Goal: Find contact information: Find contact information

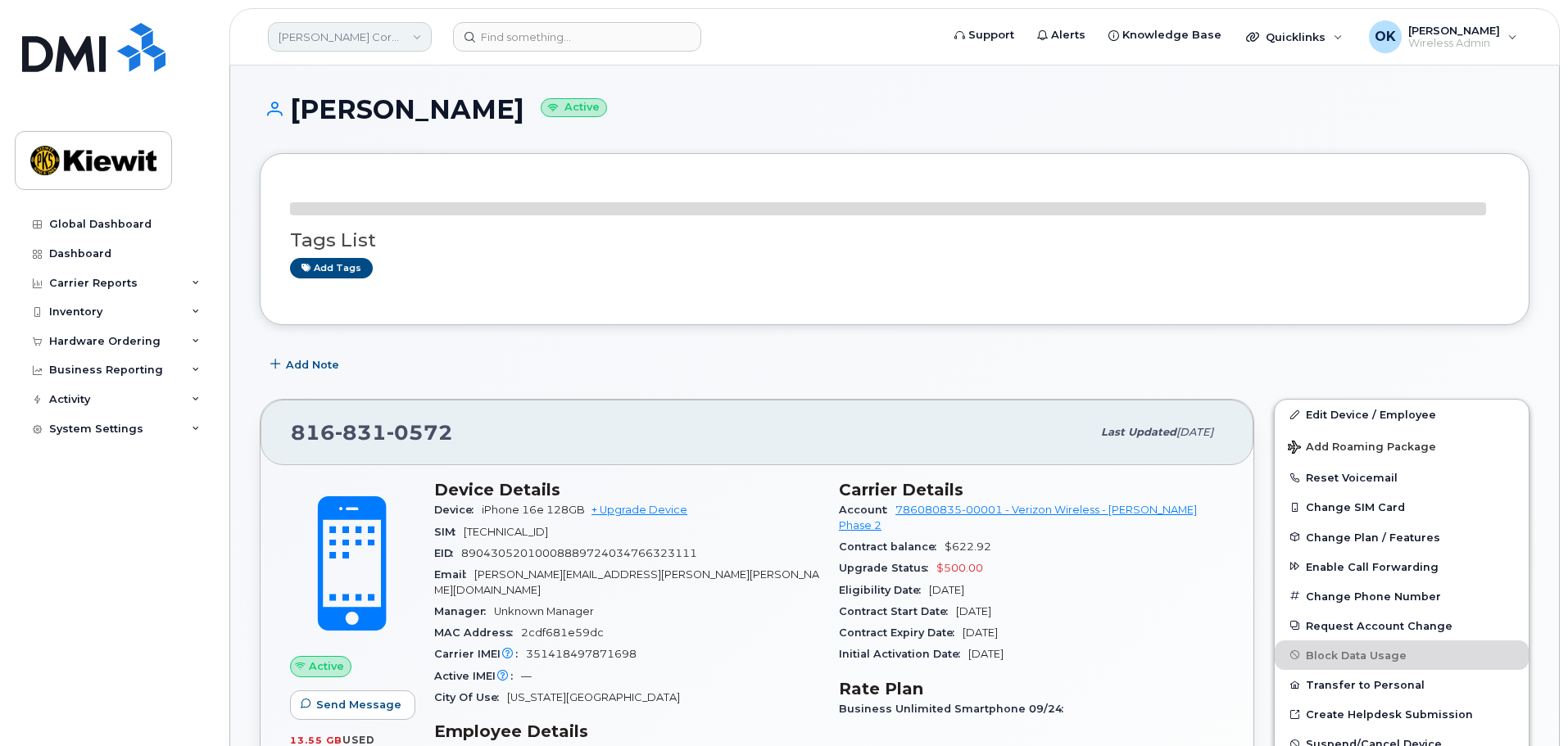
click at [404, 46] on link "[PERSON_NAME] Corporation" at bounding box center [350, 37] width 164 height 29
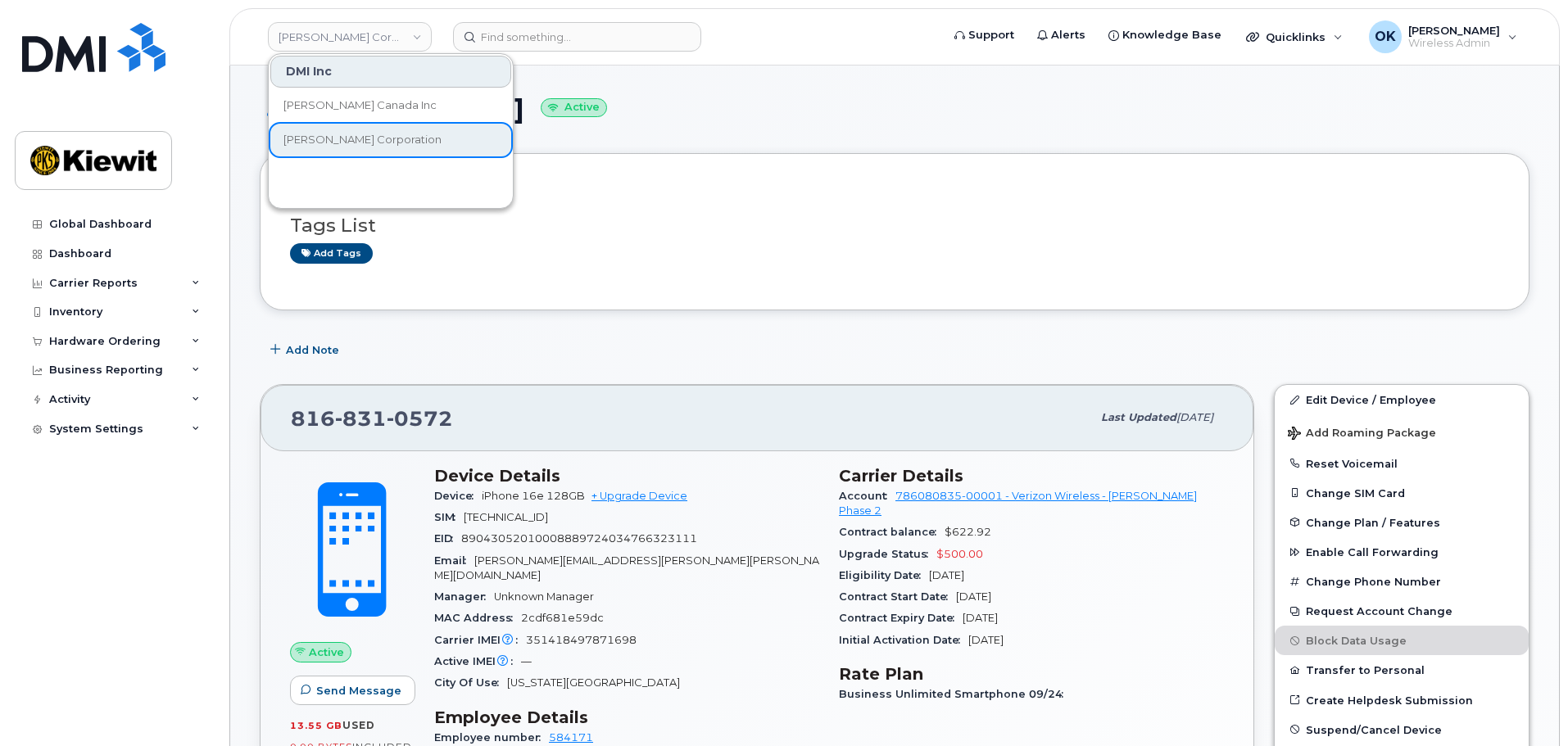
drag, startPoint x: 812, startPoint y: 95, endPoint x: 10, endPoint y: 130, distance: 802.8
click at [806, 95] on h1 "[PERSON_NAME] Active" at bounding box center [894, 109] width 1270 height 29
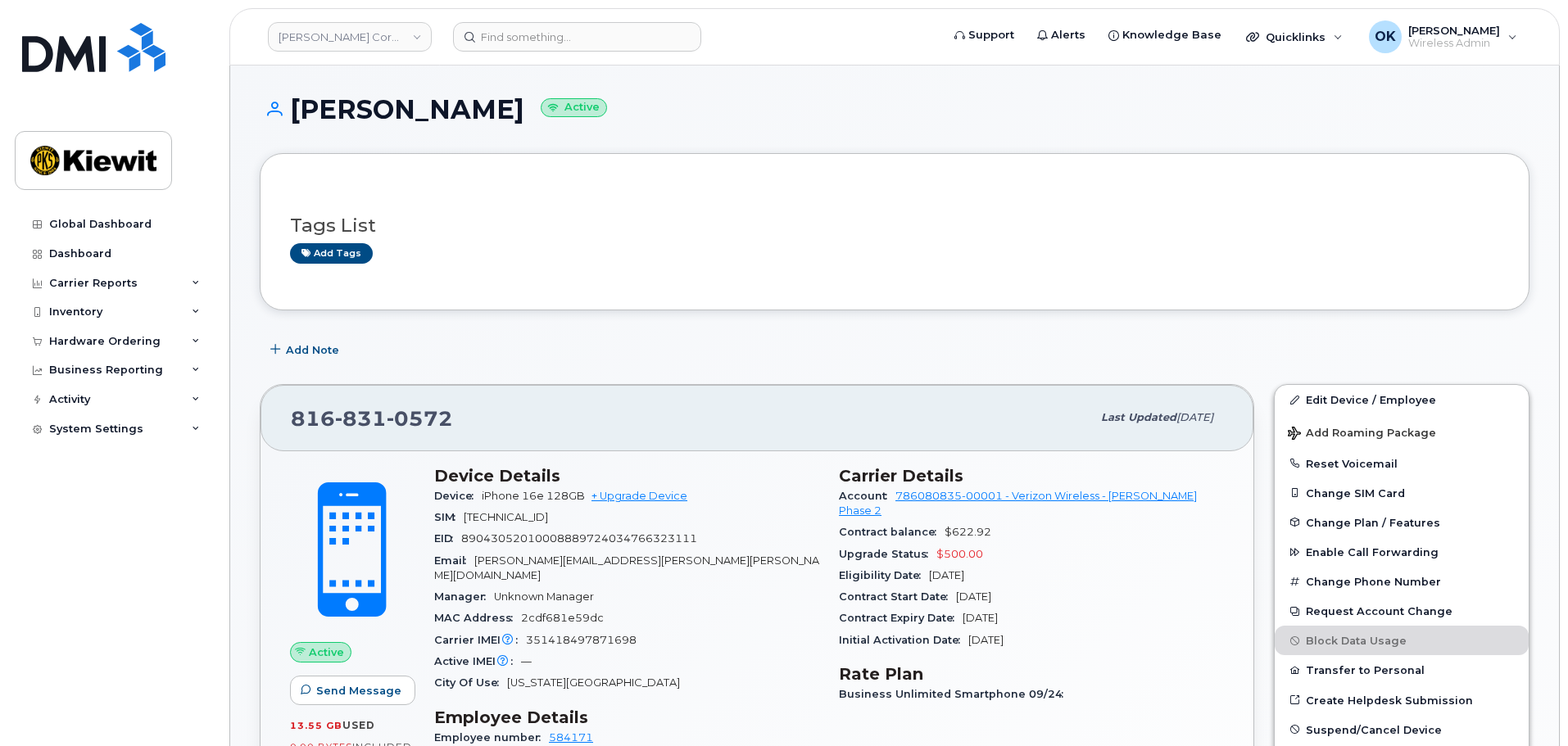
click at [587, 54] on header "[PERSON_NAME] Corporation Support Alerts Knowledge Base Quicklinks Suspend / Ca…" at bounding box center [894, 37] width 1331 height 57
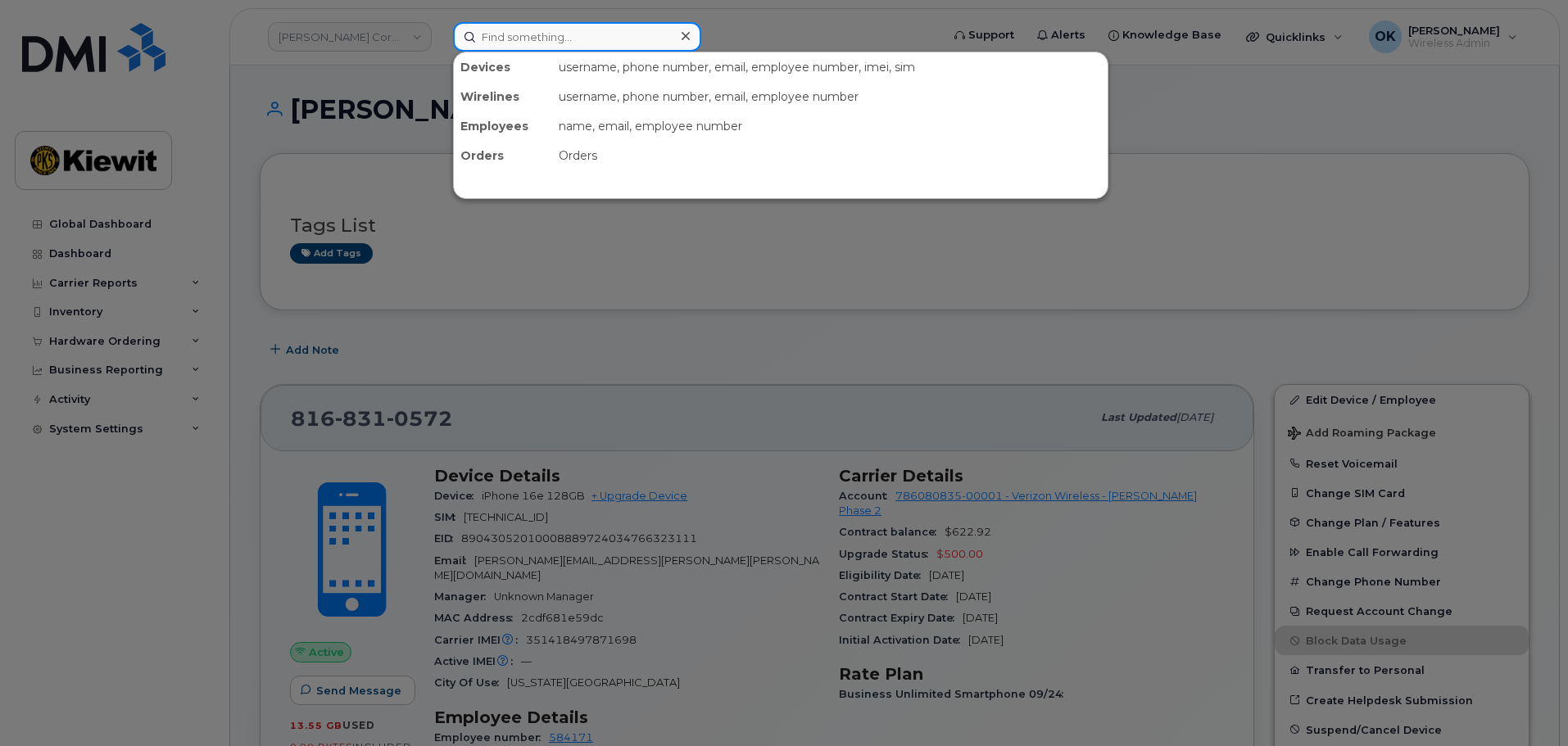
click at [571, 44] on input at bounding box center [577, 37] width 248 height 29
paste input "00550266"
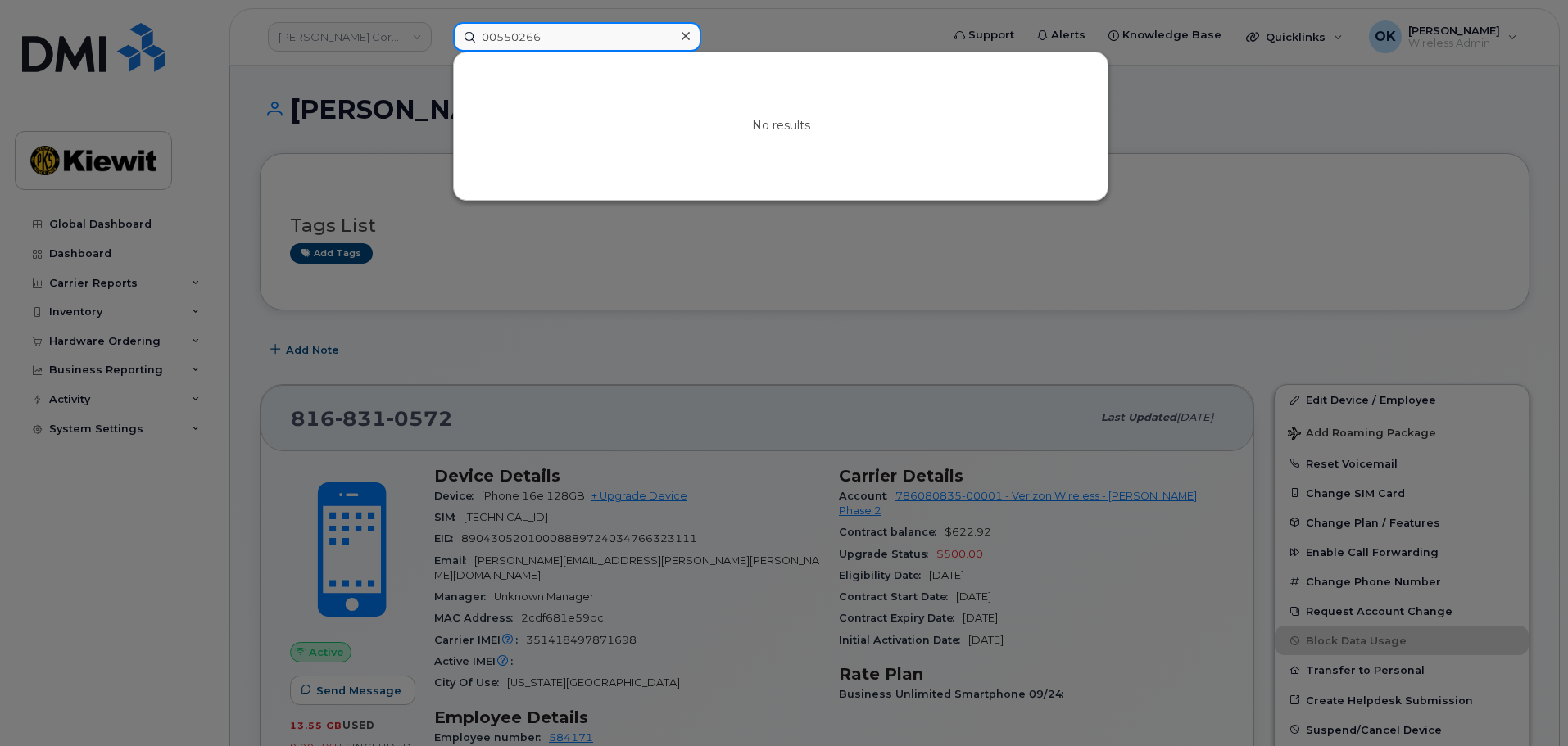
click at [495, 35] on input "00550266" at bounding box center [577, 37] width 248 height 29
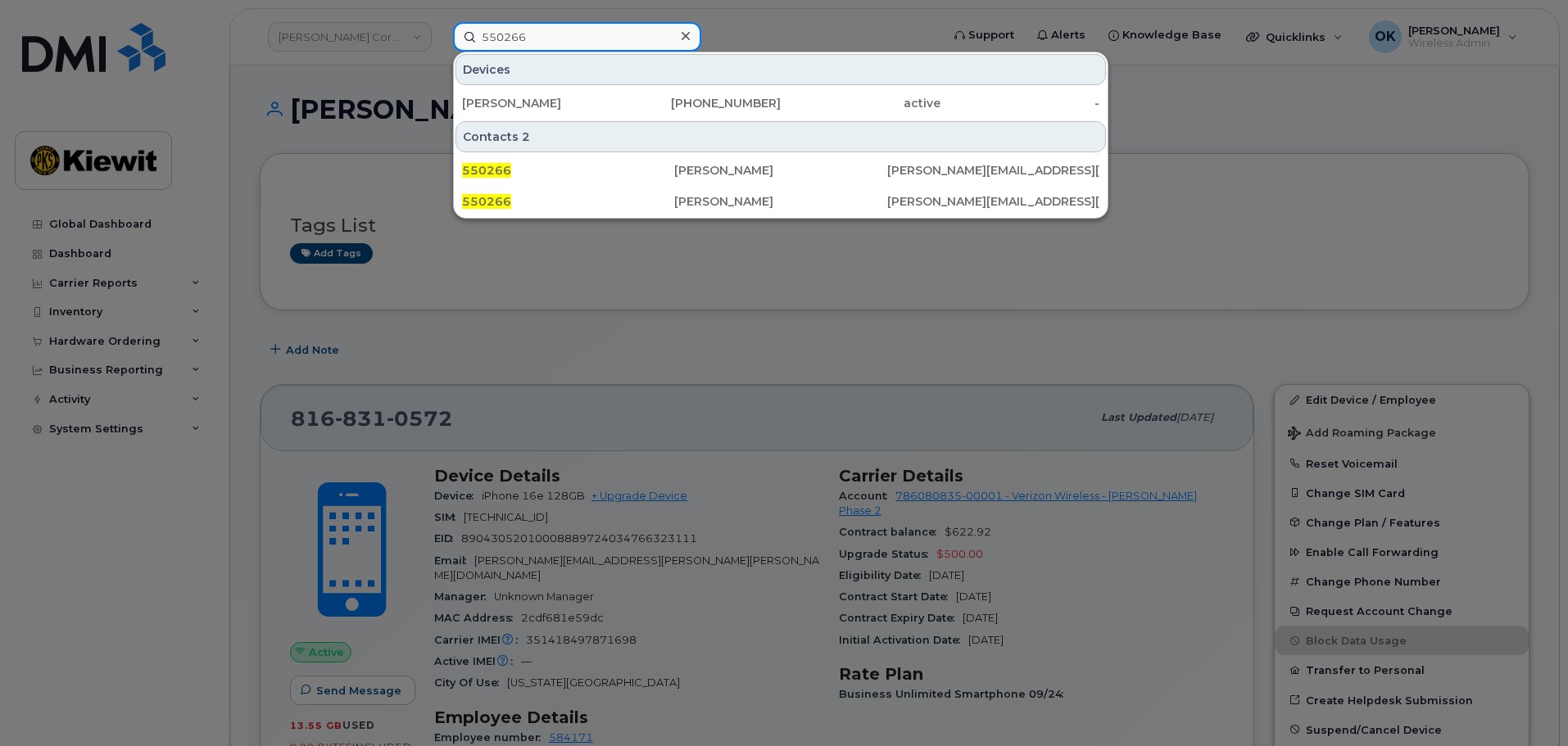
type input "550266"
click at [759, 125] on div "Contacts 2" at bounding box center [780, 137] width 651 height 31
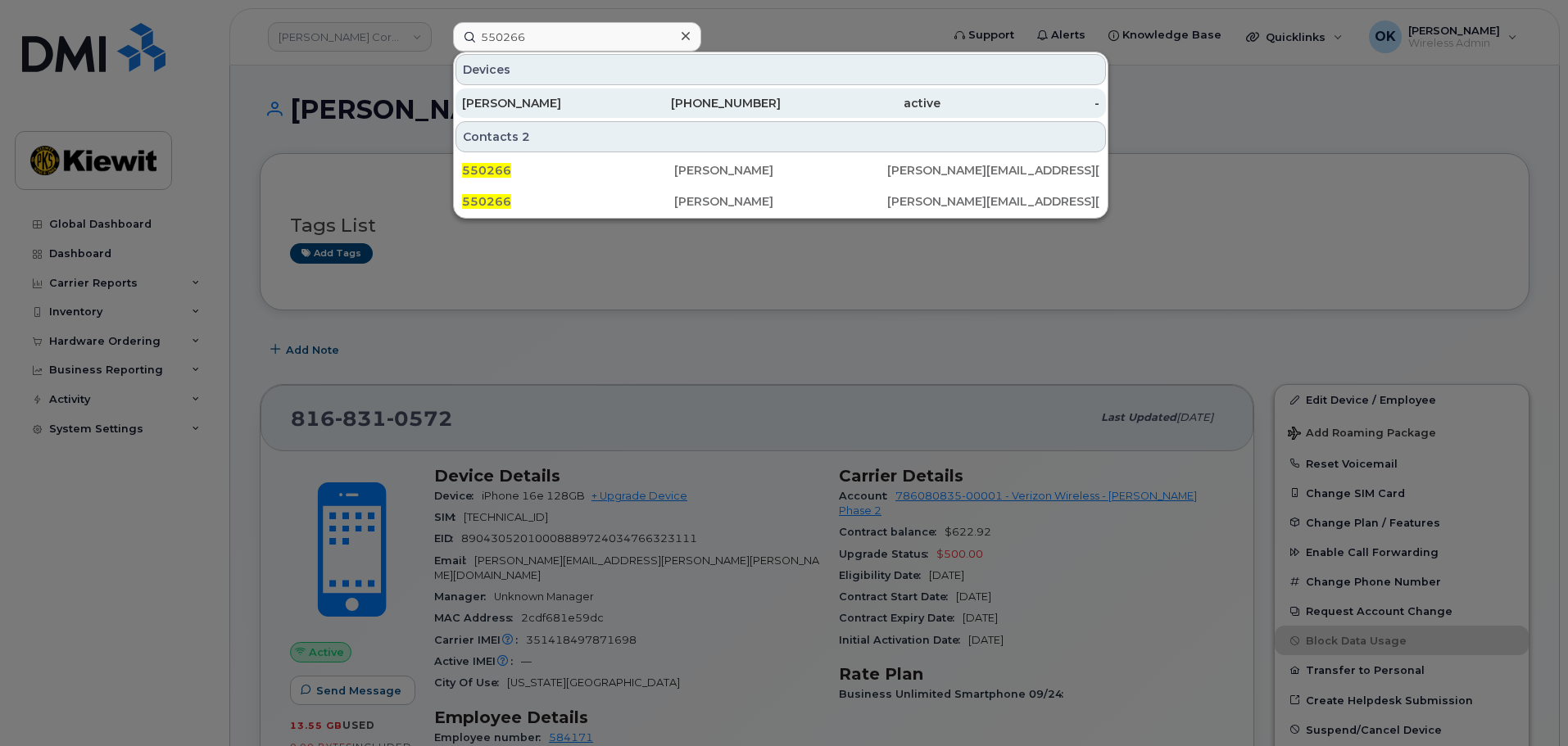
click at [757, 112] on div "[PHONE_NUMBER]" at bounding box center [701, 103] width 160 height 29
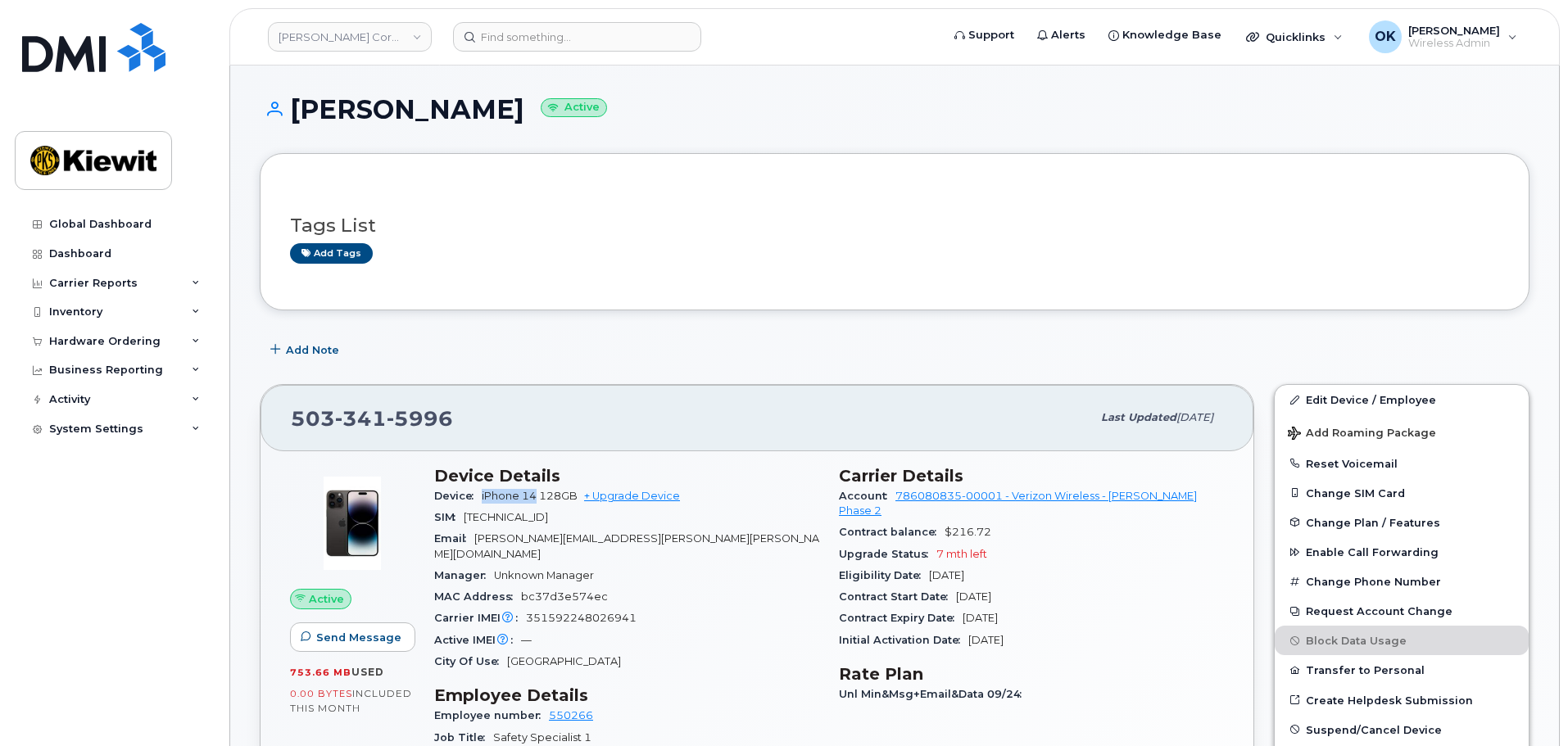
drag, startPoint x: 484, startPoint y: 495, endPoint x: 539, endPoint y: 502, distance: 55.4
click at [539, 502] on div "Device iPhone 14 128GB + Upgrade Device" at bounding box center [626, 496] width 385 height 21
copy span "iPhone 14"
drag, startPoint x: 464, startPoint y: 414, endPoint x: 289, endPoint y: 420, distance: 175.1
click at [289, 420] on div "503 341 5996 Last updated Oct 06, 2025" at bounding box center [757, 417] width 993 height 65
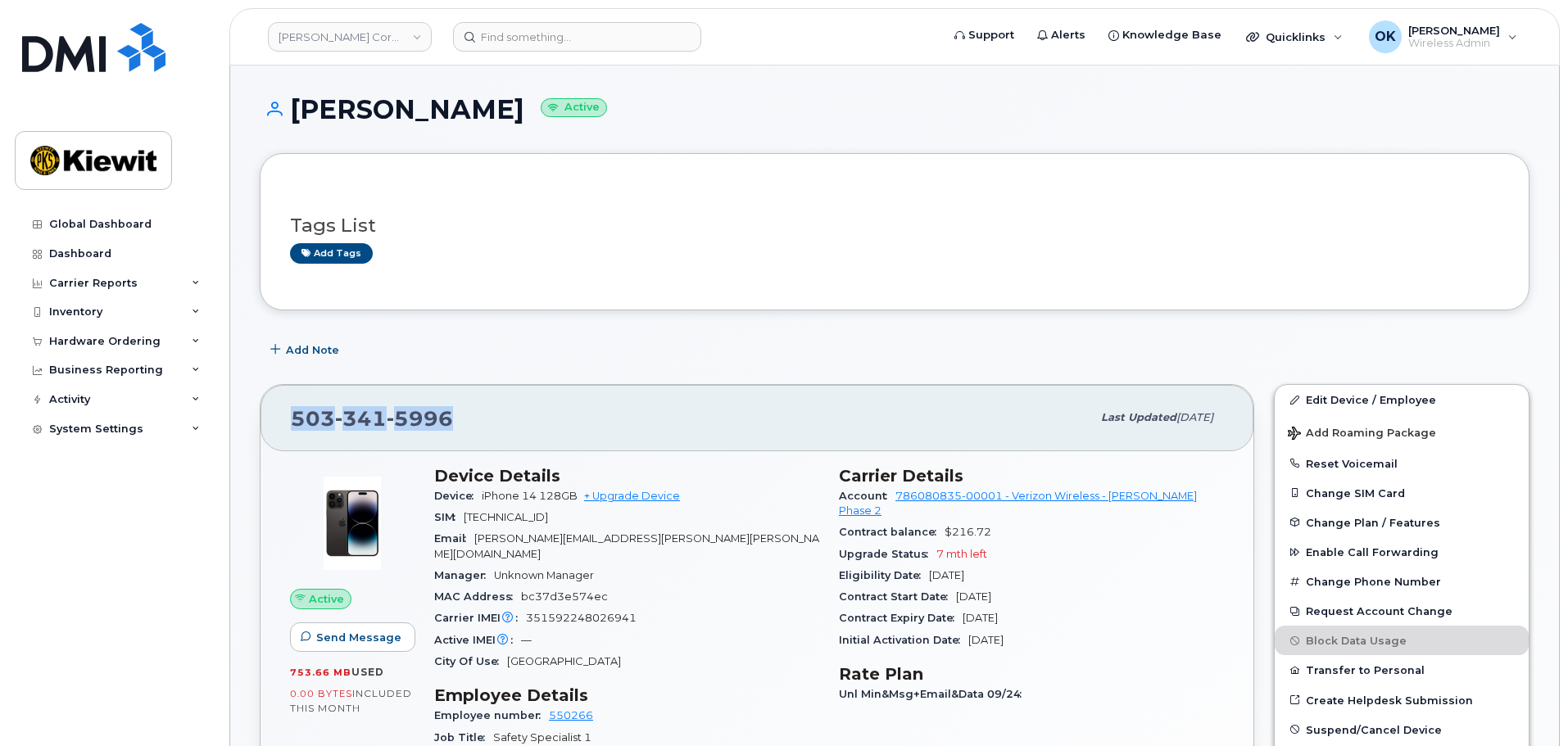
copy span "503 341 5996"
